Goal: Task Accomplishment & Management: Use online tool/utility

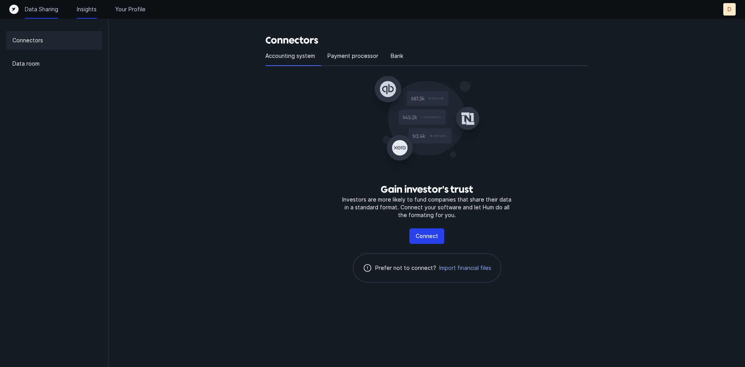
click at [94, 7] on p "Insights" at bounding box center [87, 9] width 20 height 8
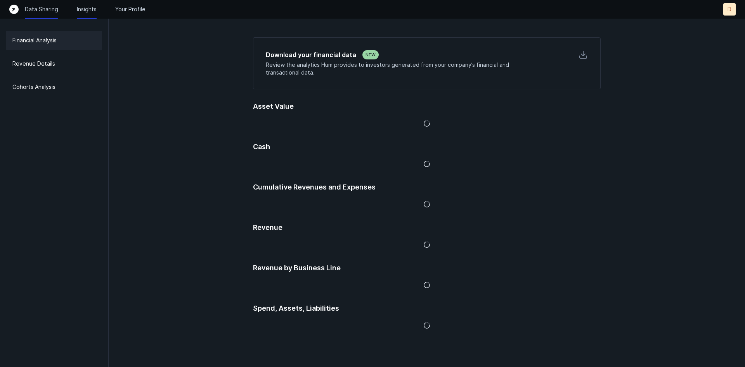
click at [45, 12] on p "Data Sharing" at bounding box center [41, 9] width 33 height 8
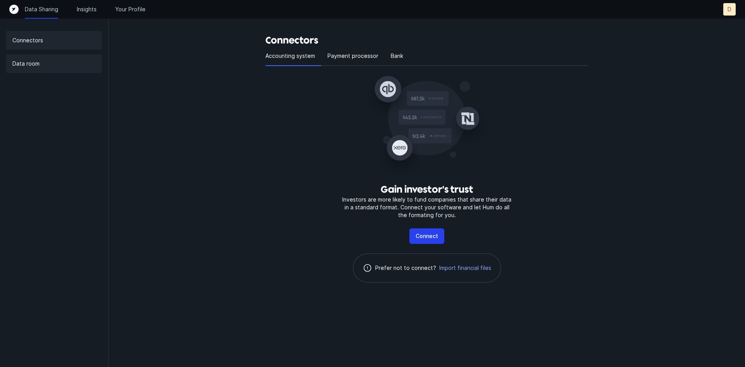
click at [40, 59] on div "Data room" at bounding box center [54, 63] width 96 height 19
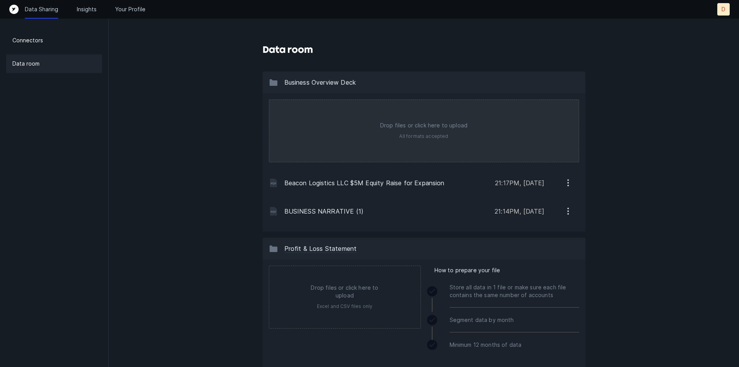
click at [407, 138] on input "file" at bounding box center [424, 131] width 310 height 62
type input "C:\fakepath\_SBLC Pitch Beacon.pdf"
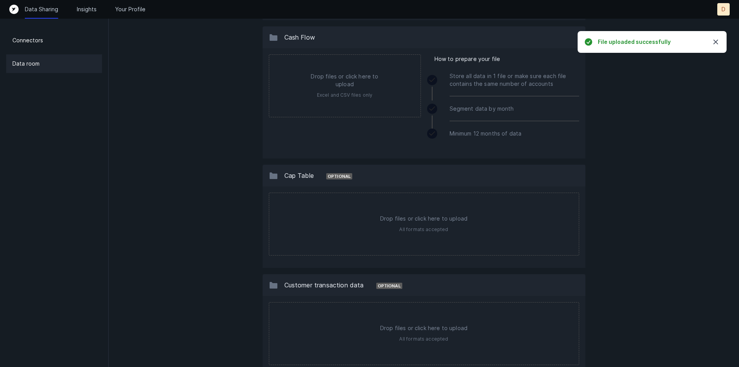
scroll to position [776, 0]
